Goal: Information Seeking & Learning: Learn about a topic

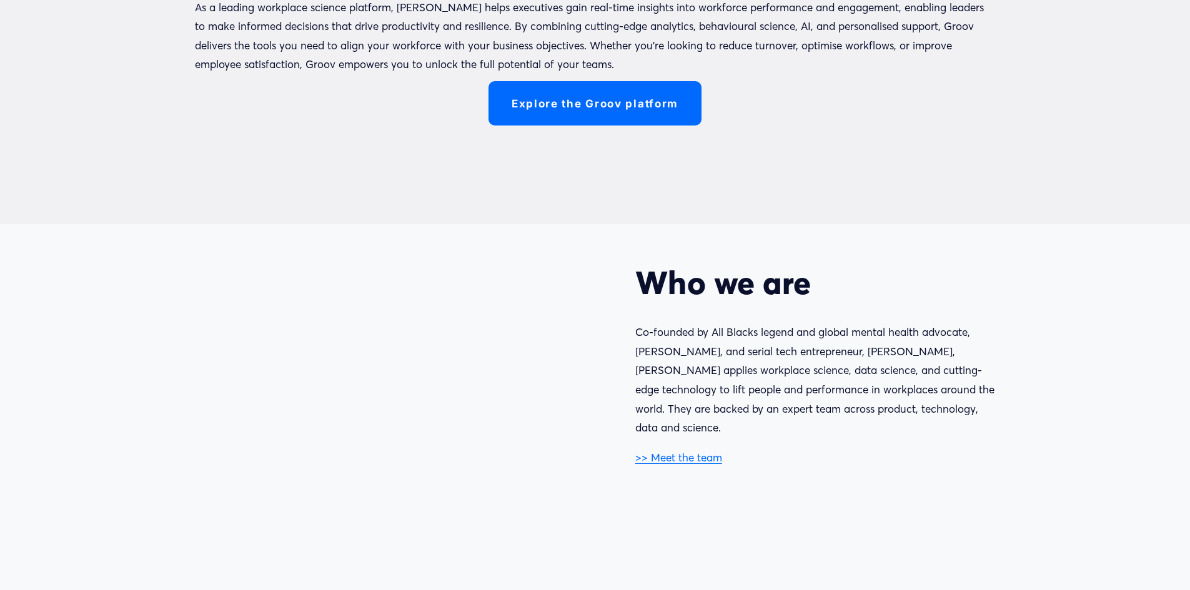
scroll to position [687, 0]
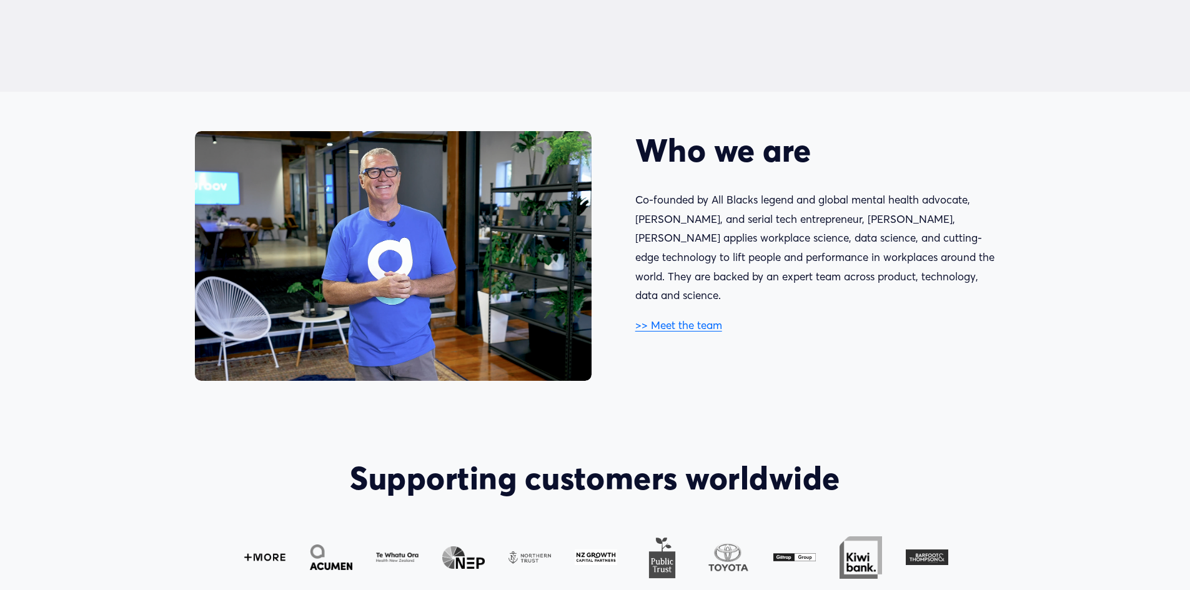
click at [684, 318] on link ">> Meet the team" at bounding box center [678, 324] width 87 height 13
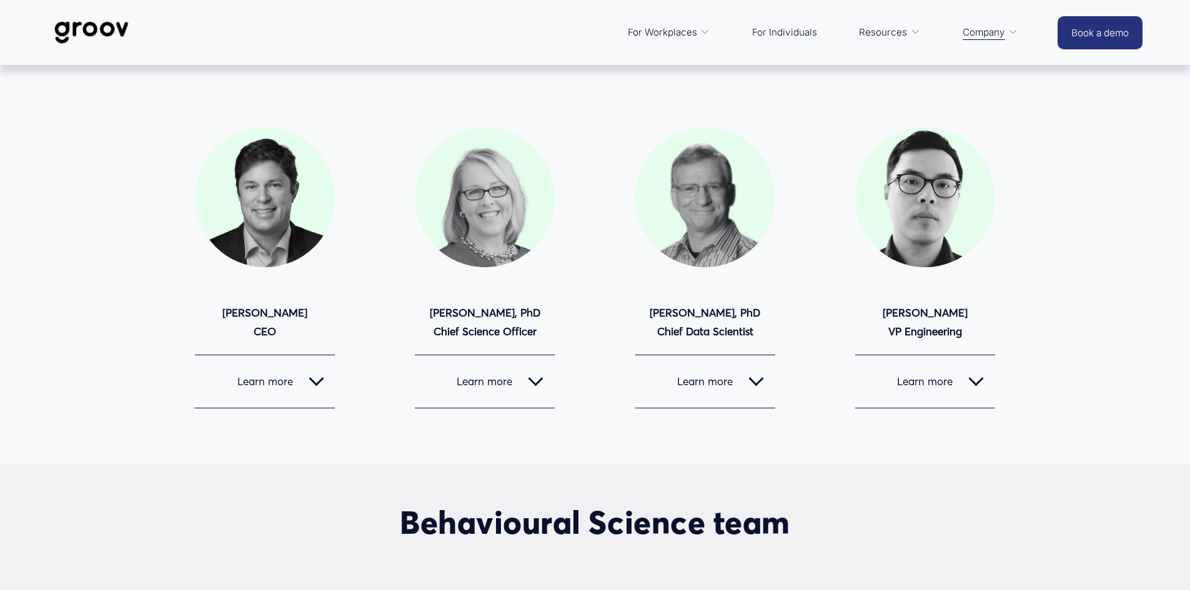
scroll to position [61, 0]
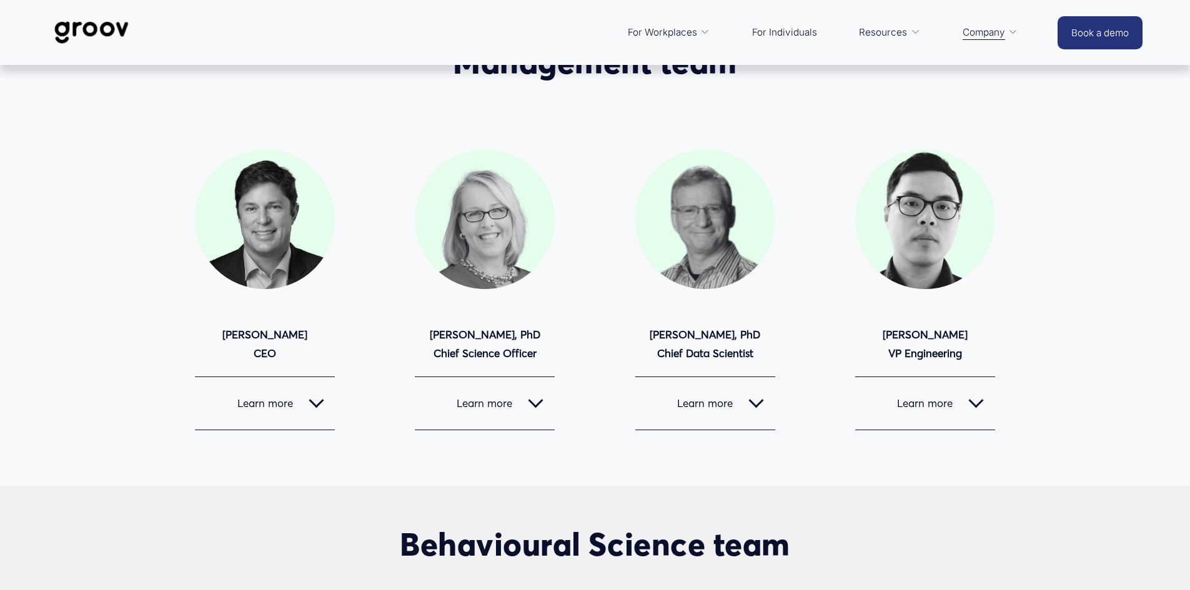
click at [534, 407] on div at bounding box center [535, 400] width 15 height 15
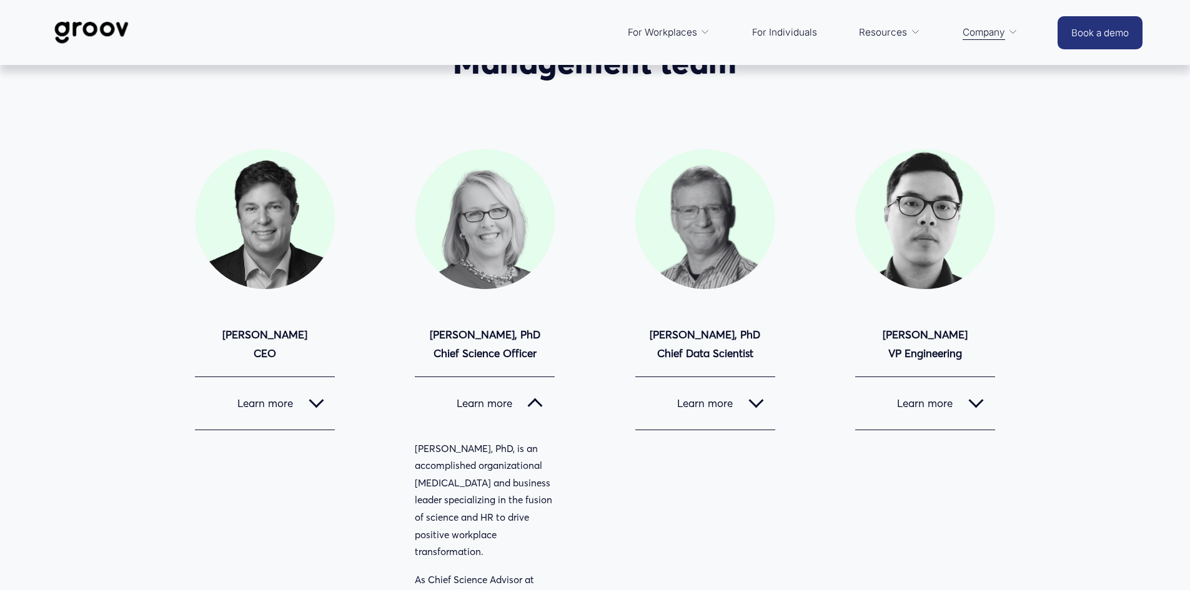
click at [540, 398] on div at bounding box center [535, 403] width 15 height 15
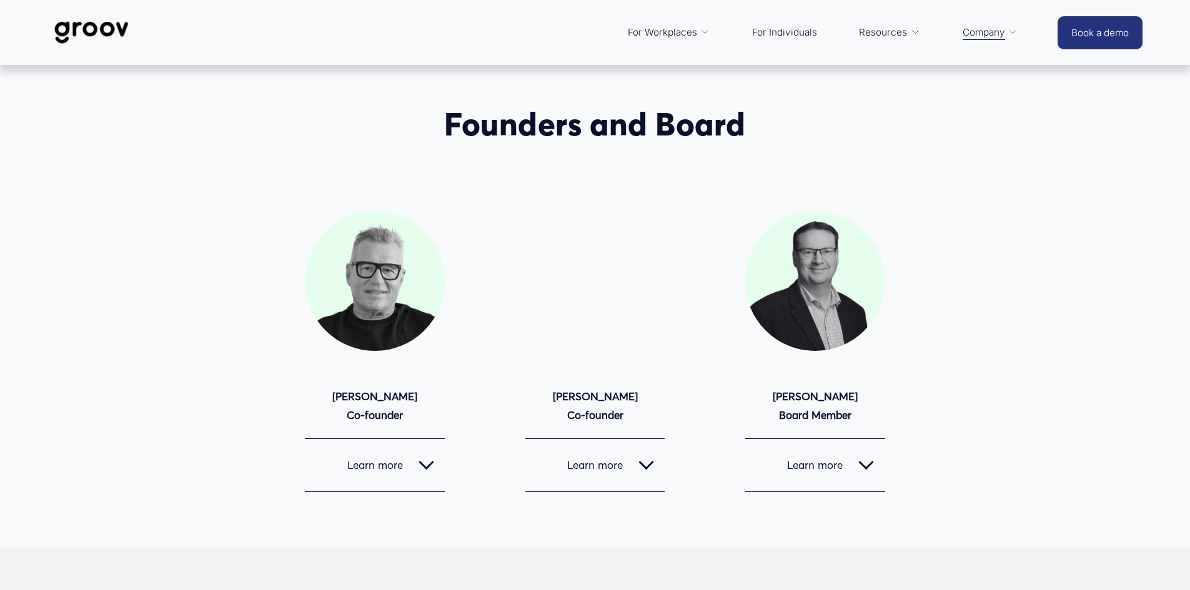
scroll to position [1062, 0]
